Goal: Navigation & Orientation: Find specific page/section

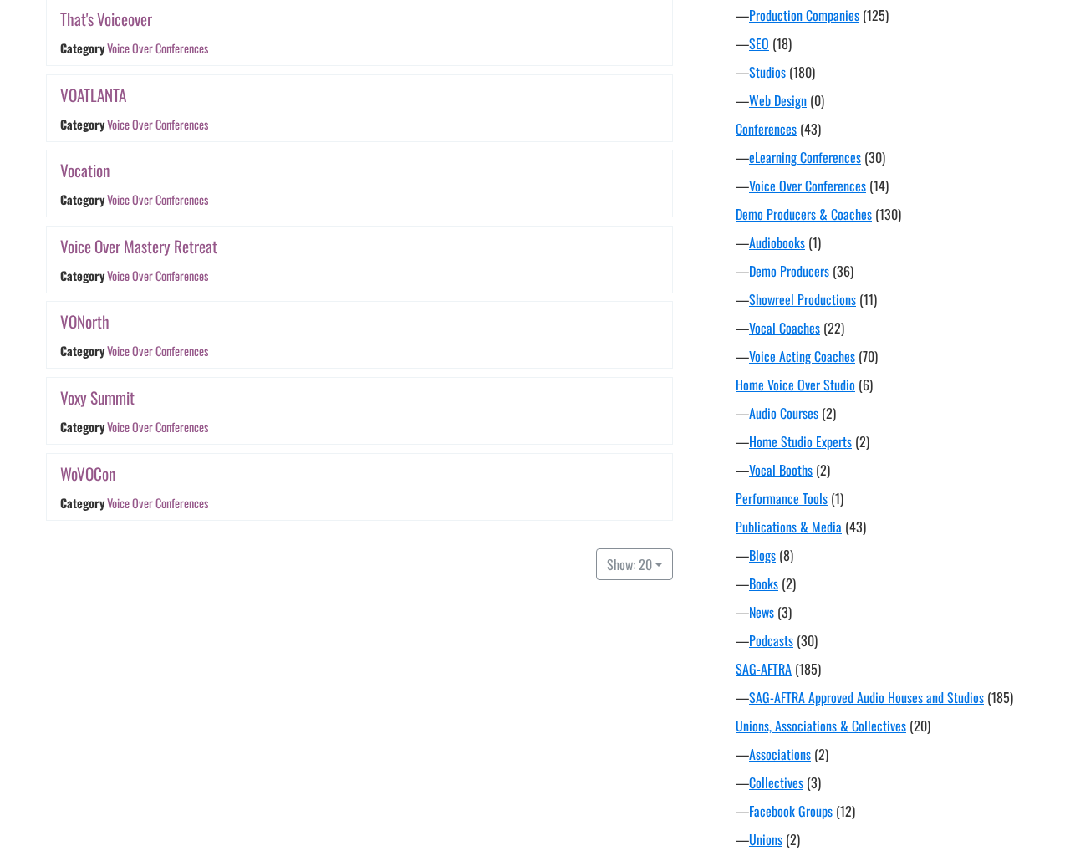
scroll to position [942, 0]
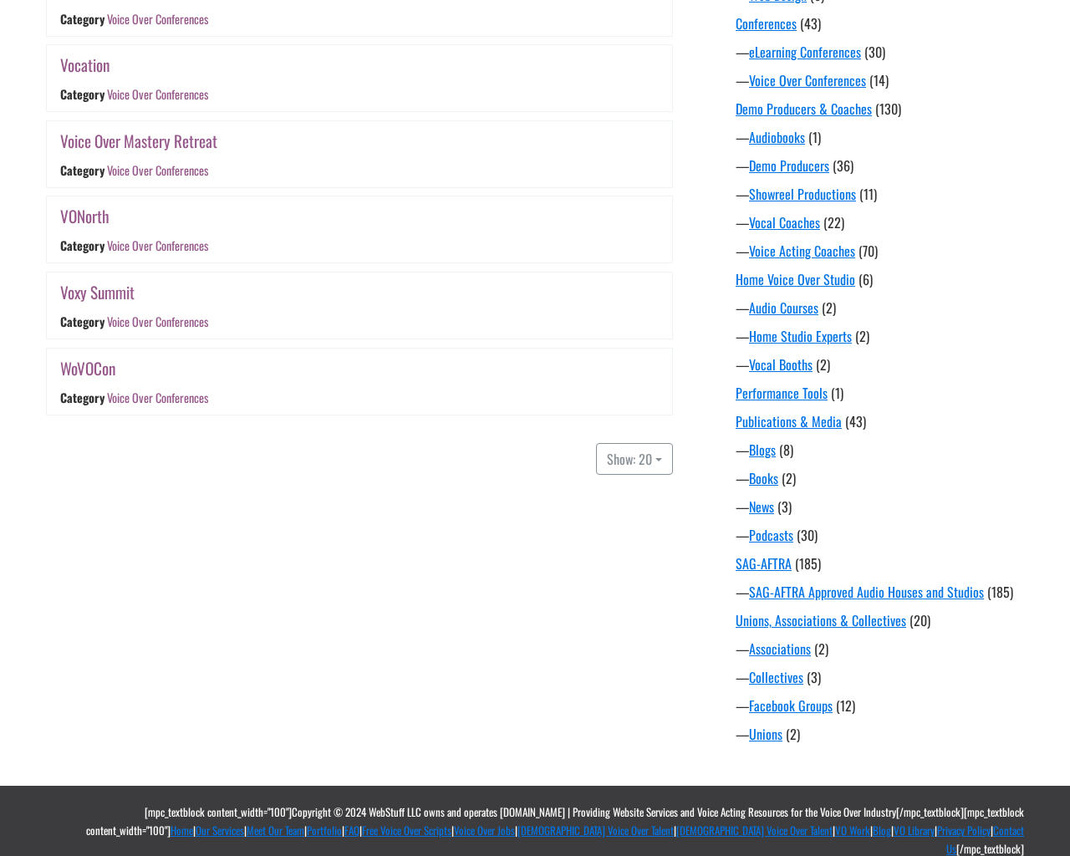
scroll to position [942, 0]
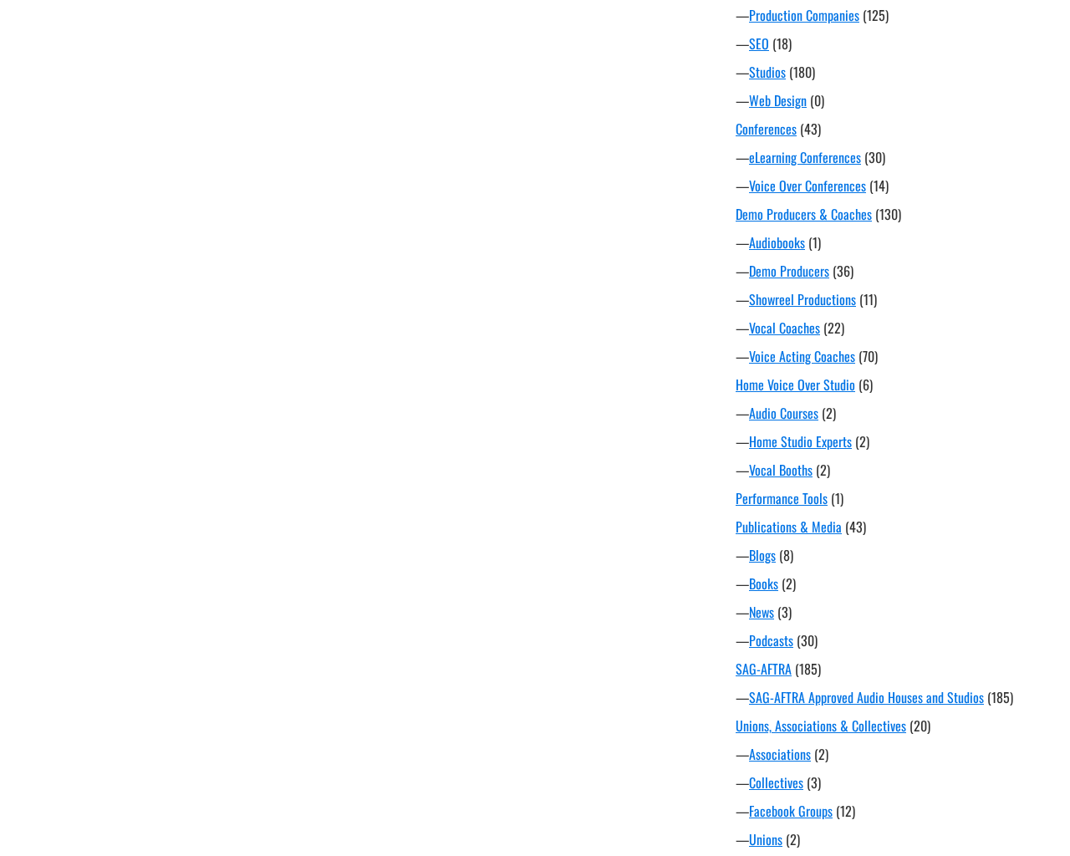
scroll to position [942, 0]
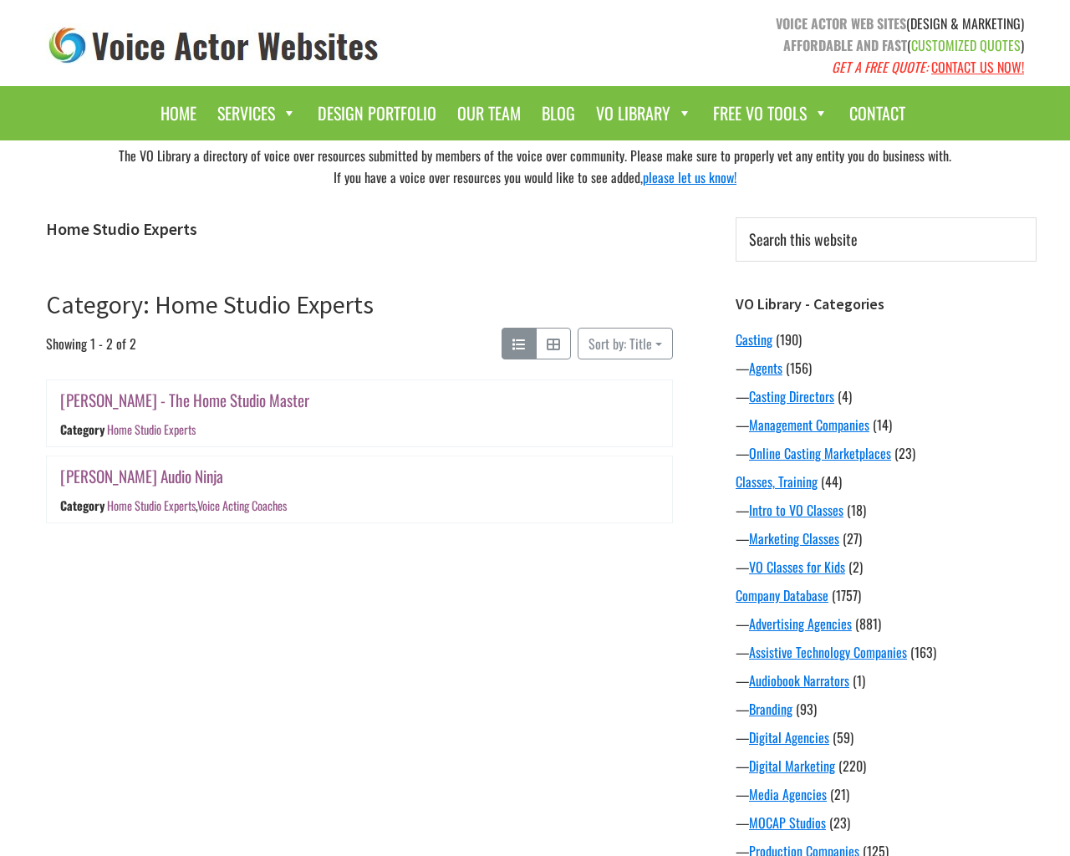
scroll to position [942, 0]
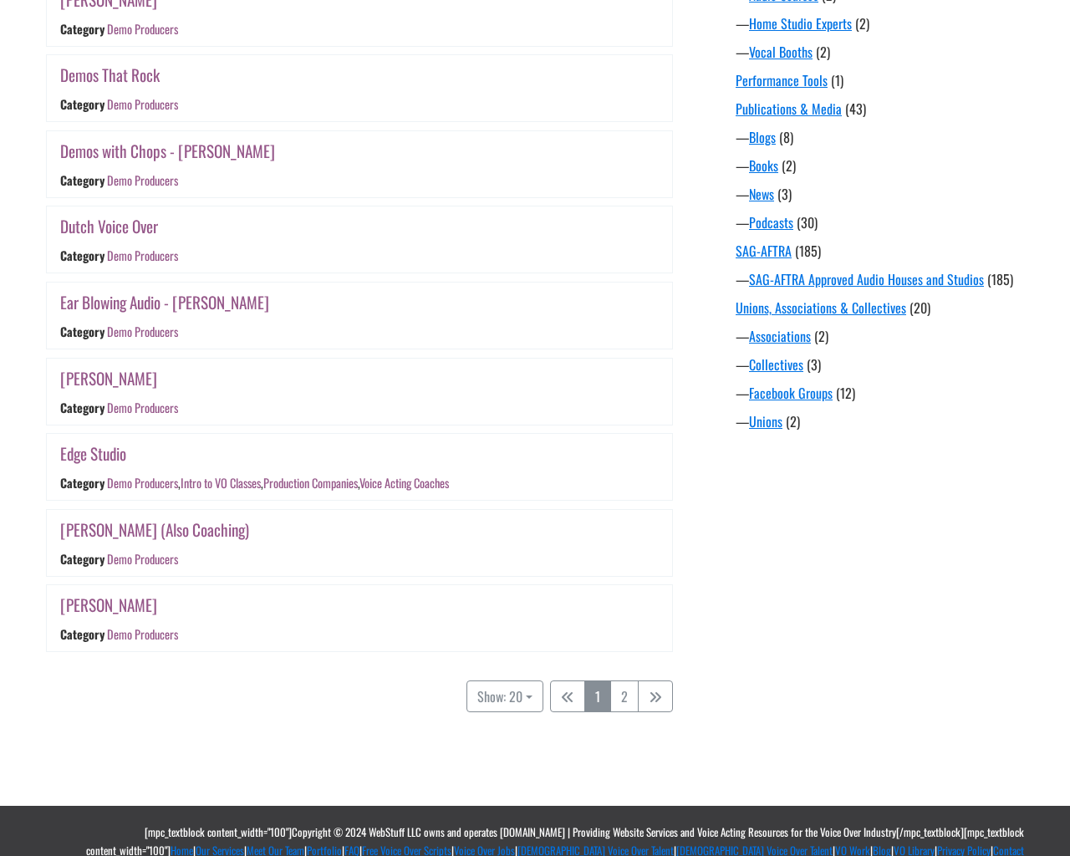
scroll to position [1294, 0]
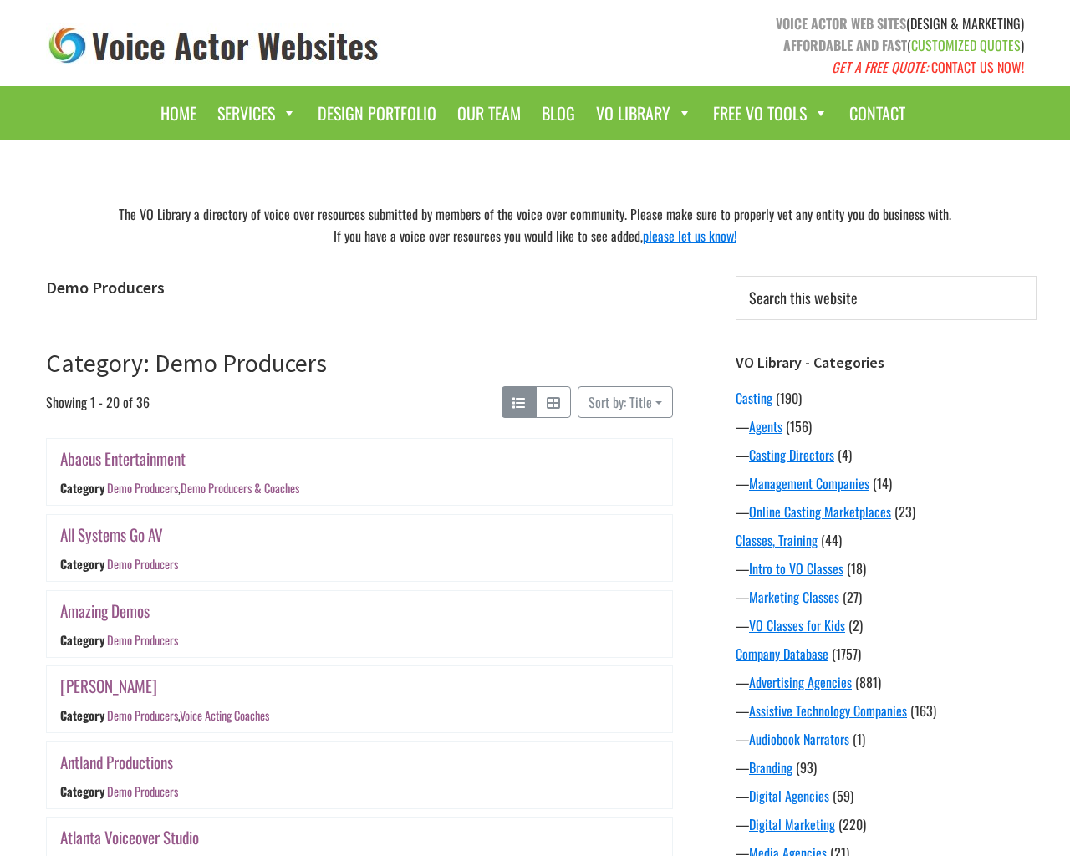
scroll to position [1294, 0]
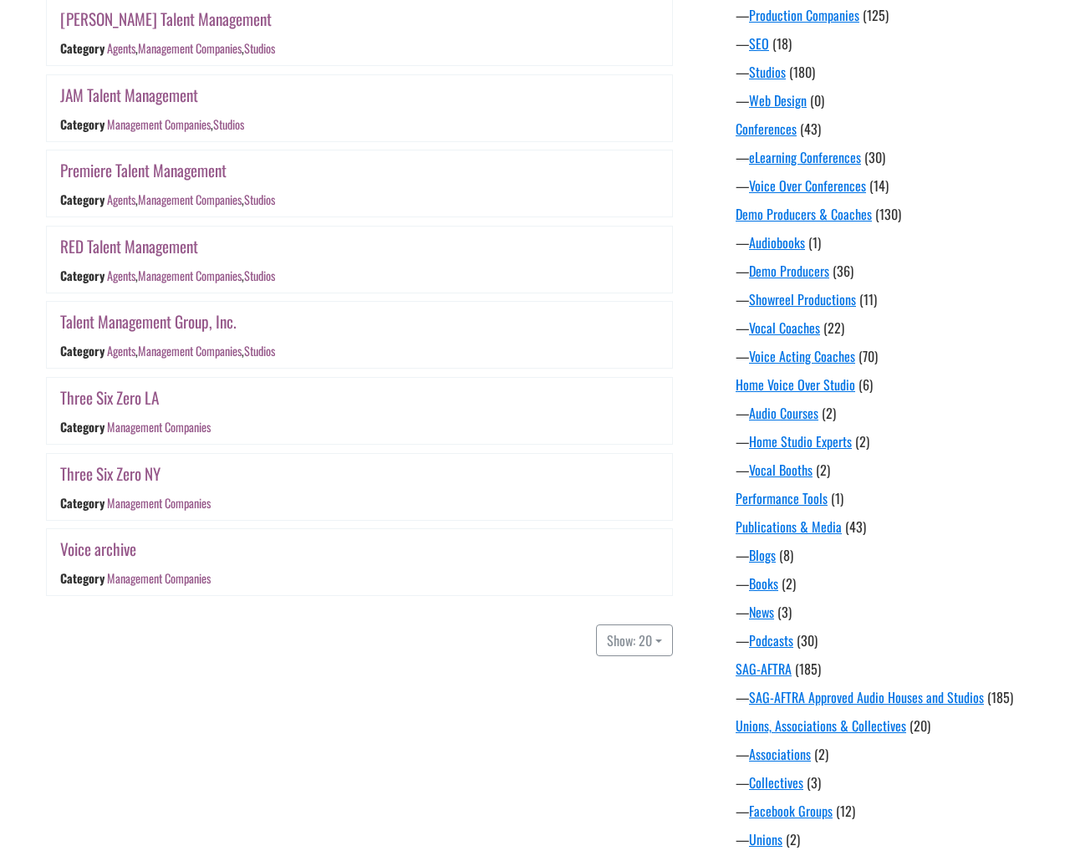
scroll to position [942, 0]
